Goal: Task Accomplishment & Management: Complete application form

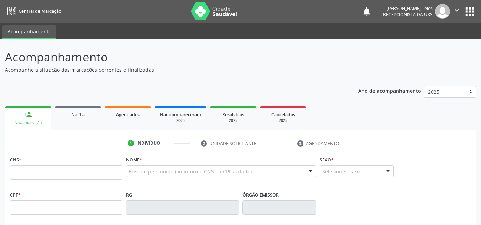
click at [70, 176] on input "text" at bounding box center [66, 172] width 112 height 14
type input "0"
type input "704 8075 1919 1141"
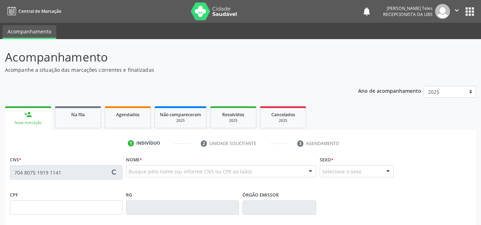
type input "[DATE]"
type input "[PERSON_NAME]"
type input "[PHONE_NUMBER]"
type input "8"
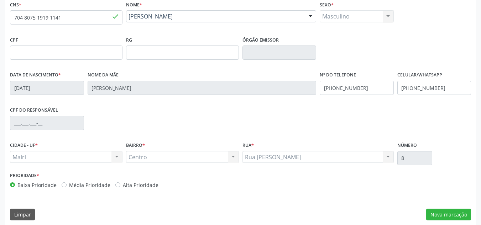
scroll to position [161, 0]
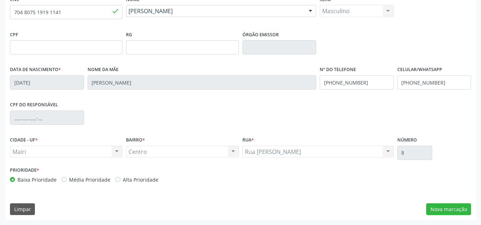
drag, startPoint x: 58, startPoint y: 179, endPoint x: 63, endPoint y: 180, distance: 5.8
click at [60, 180] on div "Baixa Prioridade Média Prioridade Alta Prioridade" at bounding box center [124, 179] width 229 height 7
drag, startPoint x: 63, startPoint y: 180, endPoint x: 84, endPoint y: 180, distance: 20.3
click at [69, 180] on label "Média Prioridade" at bounding box center [89, 179] width 41 height 7
click at [64, 180] on input "Média Prioridade" at bounding box center [64, 179] width 5 height 6
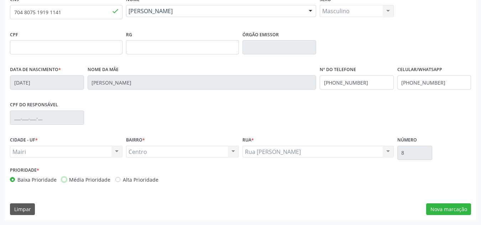
radio input "true"
click at [445, 210] on button "Nova marcação" at bounding box center [448, 210] width 45 height 12
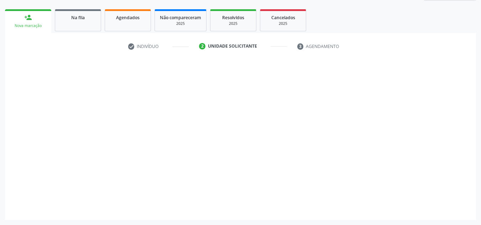
scroll to position [97, 0]
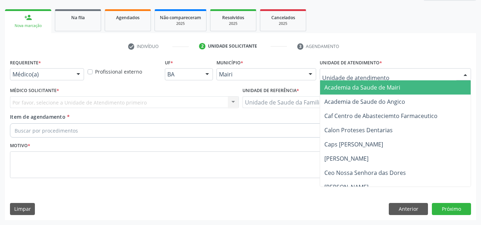
type input "j"
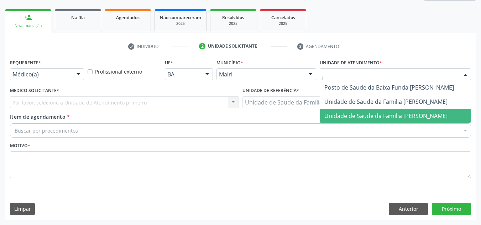
click at [339, 121] on span "Unidade de Saude da Familia [PERSON_NAME]" at bounding box center [395, 116] width 151 height 14
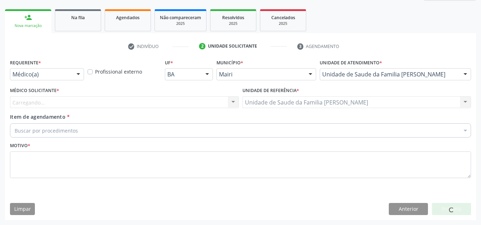
click at [56, 105] on div "Carregando... Nenhum resultado encontrado para: " " Não há nenhuma opção para s…" at bounding box center [124, 102] width 229 height 12
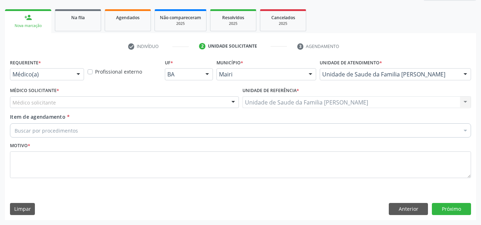
click at [59, 103] on div "Médico solicitante" at bounding box center [124, 102] width 229 height 12
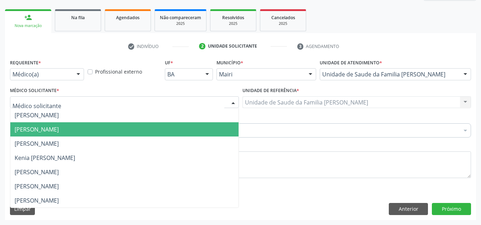
click at [59, 128] on span "[PERSON_NAME]" at bounding box center [37, 130] width 44 height 8
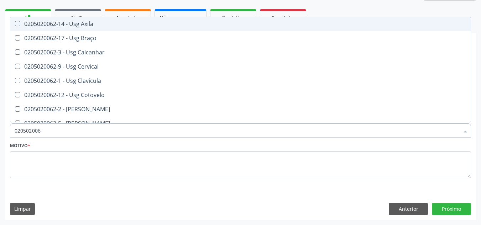
type input "0205020062"
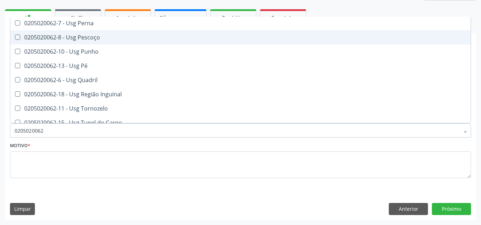
scroll to position [164, 0]
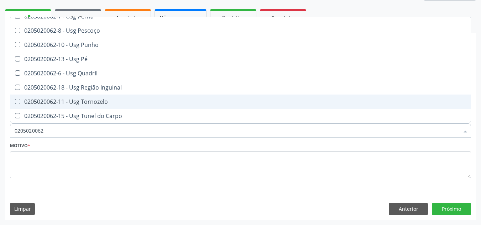
click at [94, 102] on div "0205020062-11 - Usg Tornozelo" at bounding box center [241, 102] width 452 height 6
checkbox Tornozelo "true"
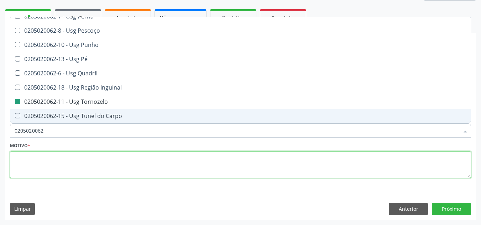
click at [37, 169] on textarea at bounding box center [240, 165] width 461 height 27
checkbox Braço "true"
checkbox Tornozelo "false"
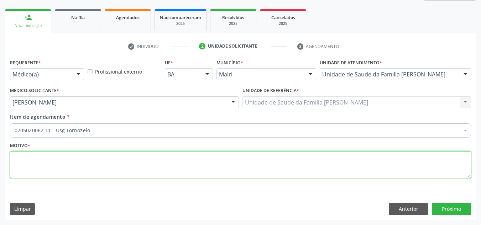
scroll to position [0, 0]
type textarea "avaliacao"
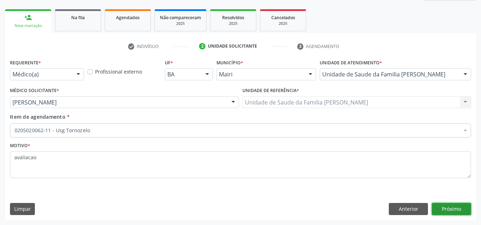
click at [439, 207] on button "Próximo" at bounding box center [451, 209] width 39 height 12
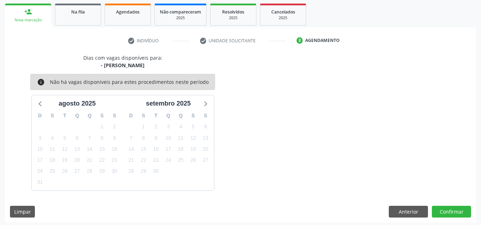
scroll to position [105, 0]
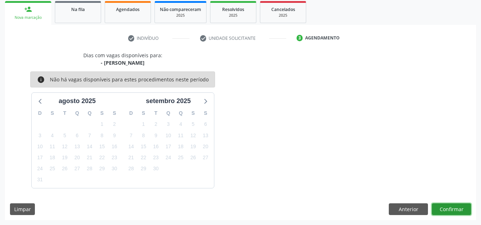
click at [456, 207] on button "Confirmar" at bounding box center [451, 210] width 39 height 12
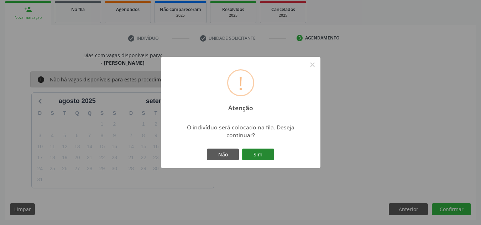
click at [263, 154] on button "Sim" at bounding box center [258, 155] width 32 height 12
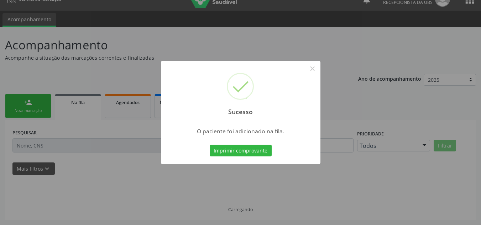
scroll to position [12, 0]
